Goal: Transaction & Acquisition: Purchase product/service

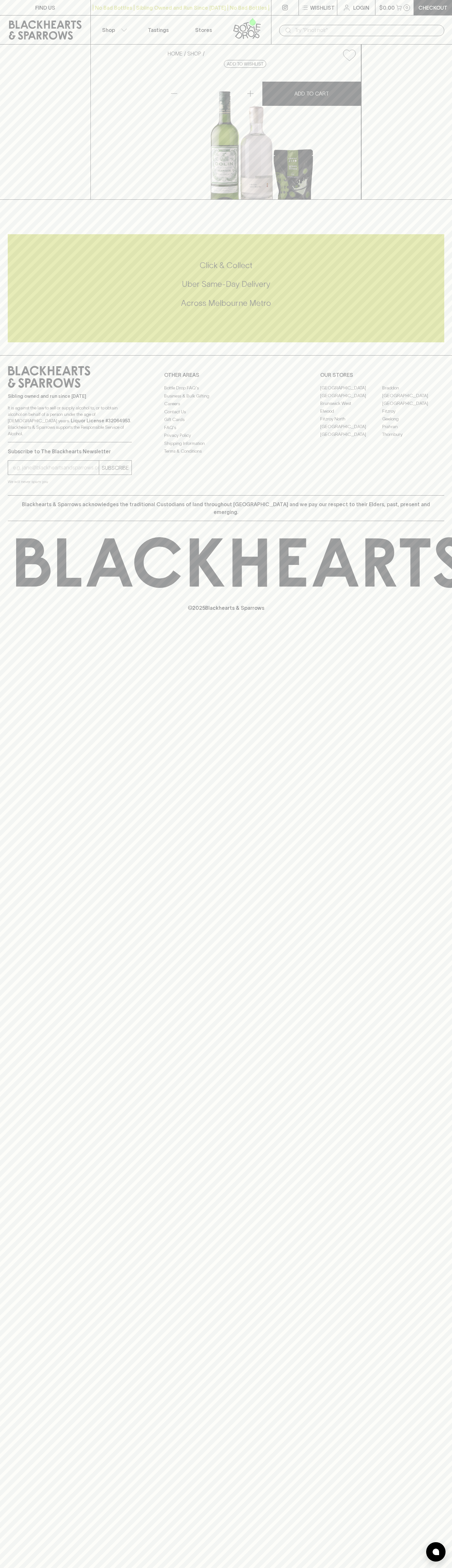
click at [347, 4] on icon at bounding box center [346, 7] width 8 height 8
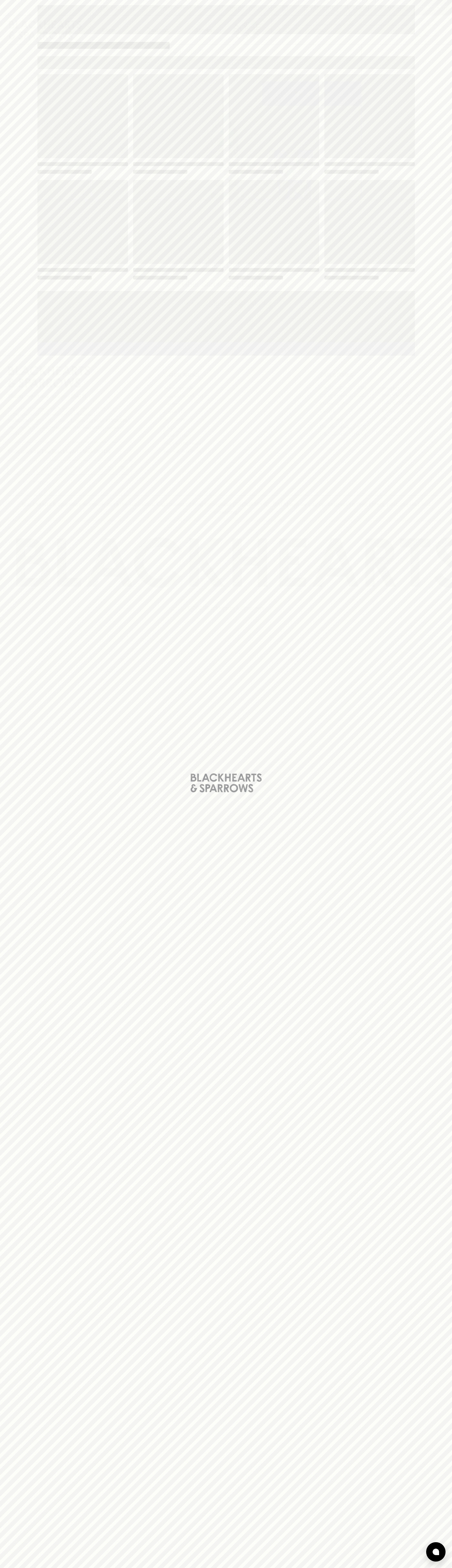
click at [449, 412] on div "Loading" at bounding box center [226, 784] width 452 height 1568
click at [133, 1567] on html "FIND US | No Bad Bottles | Sibling Owned and Run Since 2006 | No Bad Bottles | …" at bounding box center [226, 784] width 452 height 1568
click at [20, 167] on div "Loading" at bounding box center [226, 784] width 452 height 1568
